Goal: Information Seeking & Learning: Find specific fact

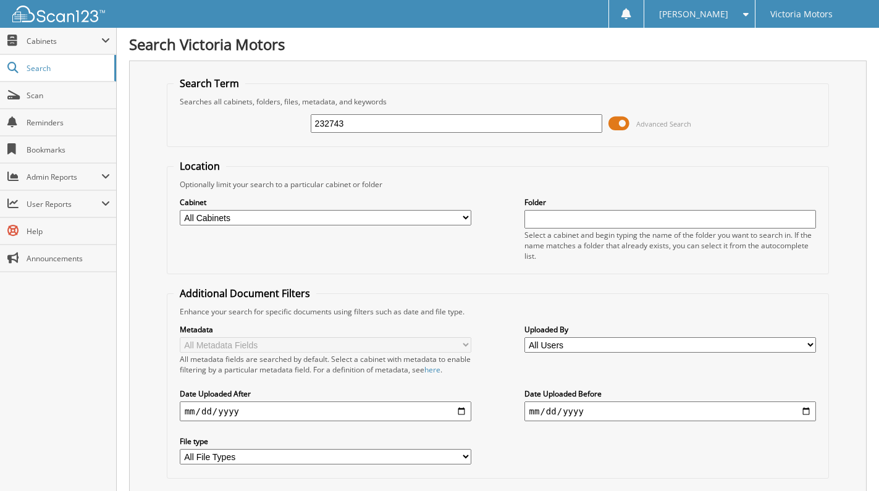
type input "232743"
drag, startPoint x: 355, startPoint y: 123, endPoint x: 256, endPoint y: 112, distance: 99.4
click at [256, 112] on div "232743 Advanced Search" at bounding box center [498, 123] width 649 height 33
type input "233393"
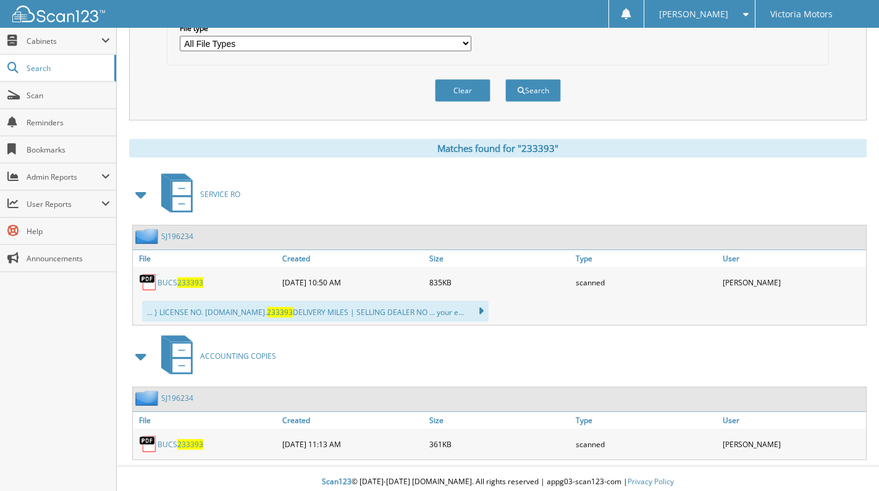
scroll to position [420, 0]
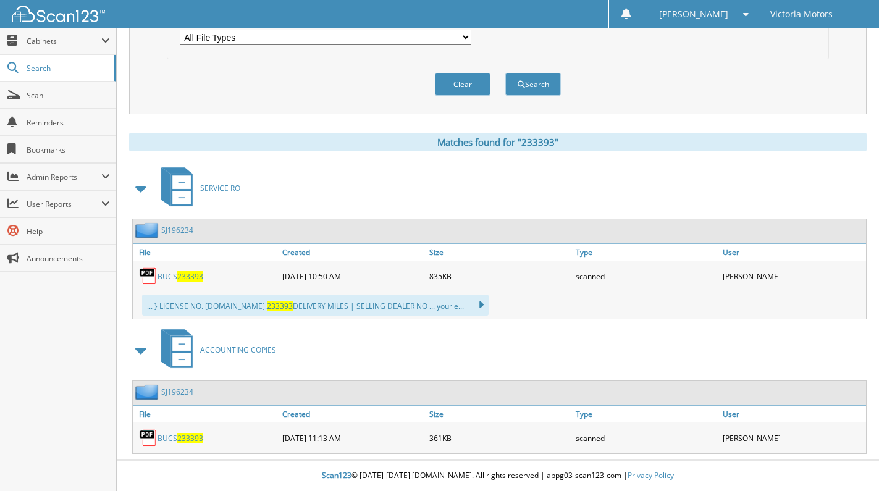
click at [165, 272] on link "BUCS 233393" at bounding box center [181, 276] width 46 height 11
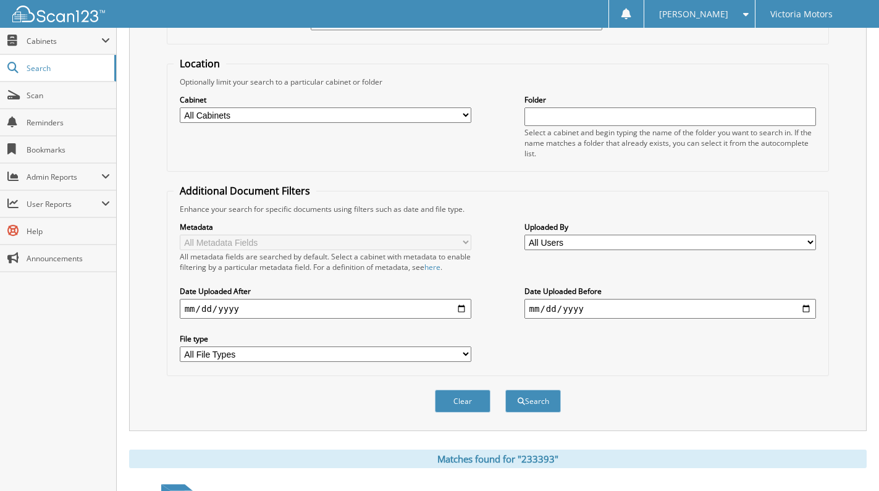
scroll to position [0, 0]
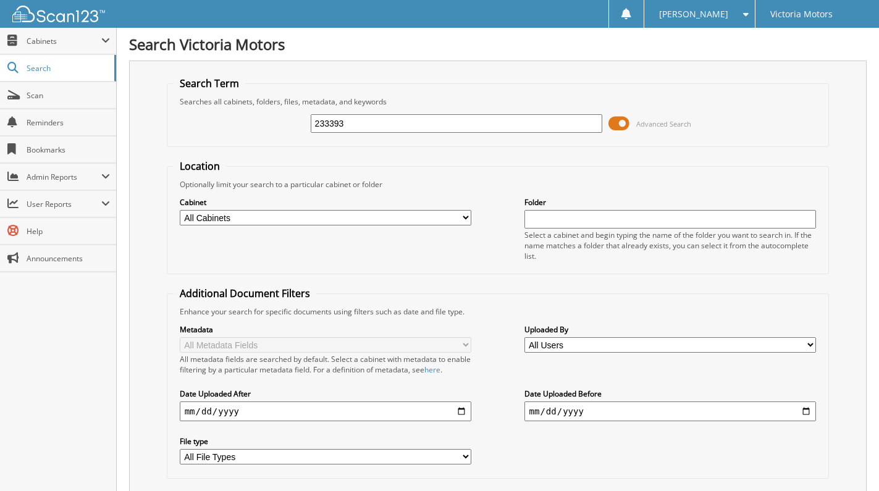
click at [397, 132] on input "233393" at bounding box center [457, 123] width 292 height 19
click at [398, 127] on input "233393" at bounding box center [457, 123] width 292 height 19
click at [377, 114] on div "233393" at bounding box center [457, 123] width 292 height 21
click at [375, 125] on input "233393" at bounding box center [457, 123] width 292 height 19
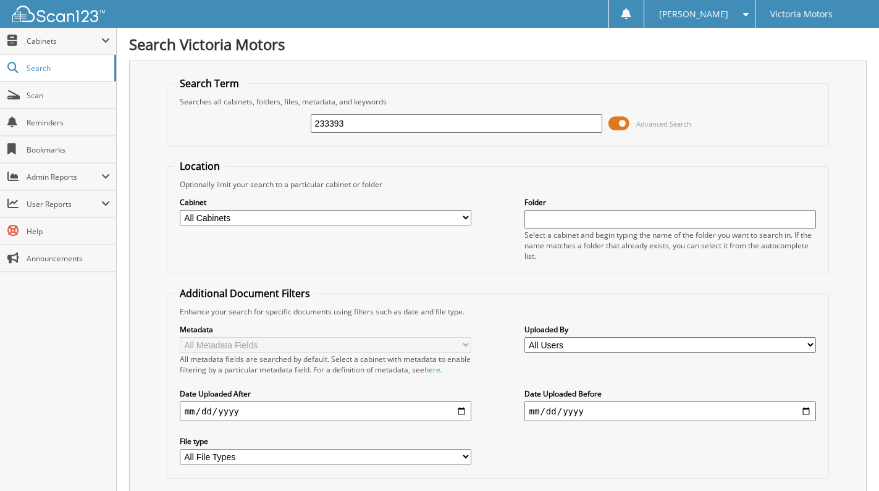
click at [375, 125] on input "233393" at bounding box center [457, 123] width 292 height 19
type input "233457"
click at [397, 116] on input "233457" at bounding box center [457, 123] width 292 height 19
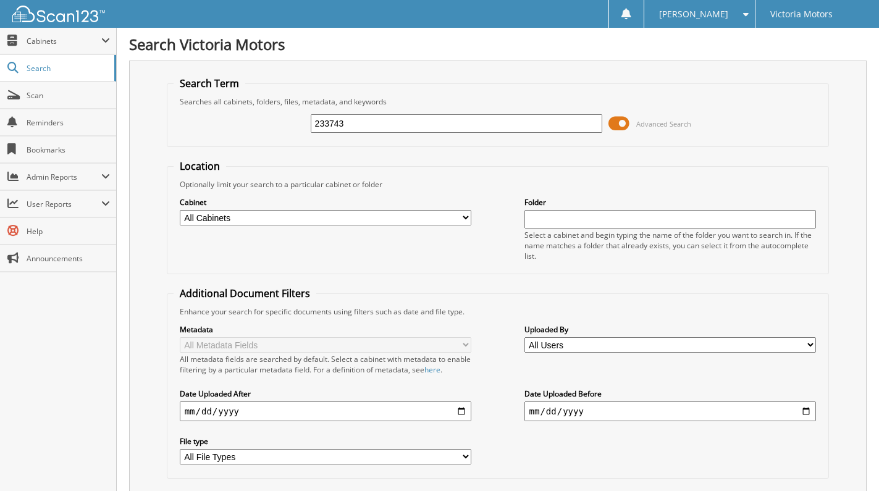
type input "233743"
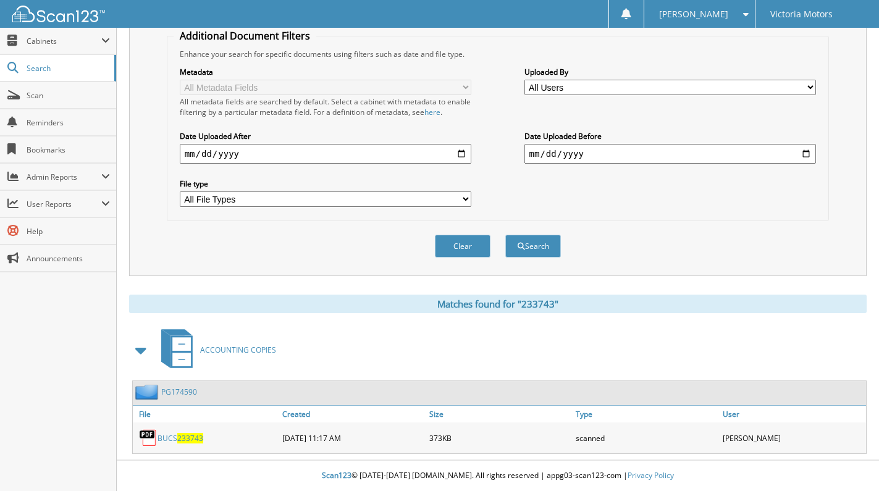
scroll to position [258, 0]
